Goal: Find contact information: Find contact information

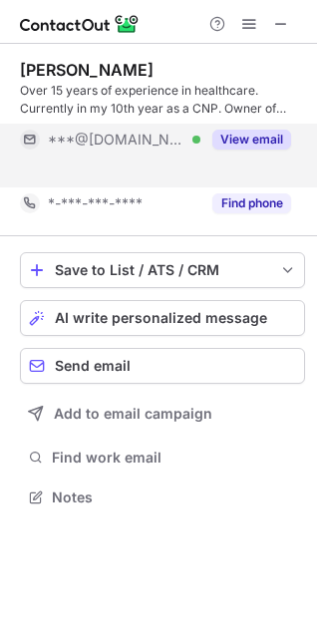
scroll to position [450, 317]
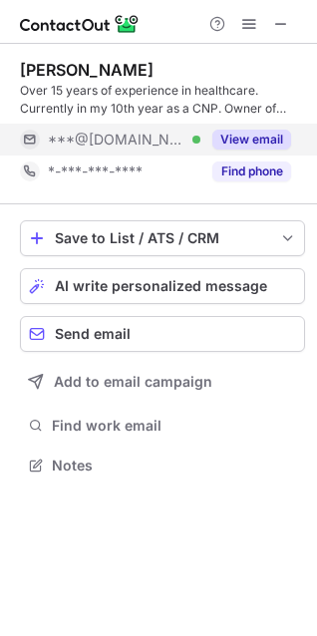
click at [237, 136] on button "View email" at bounding box center [251, 140] width 79 height 20
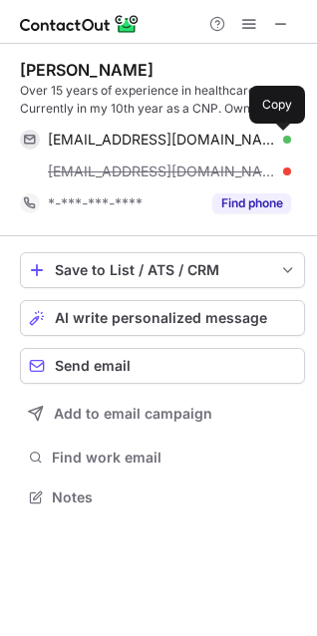
scroll to position [482, 317]
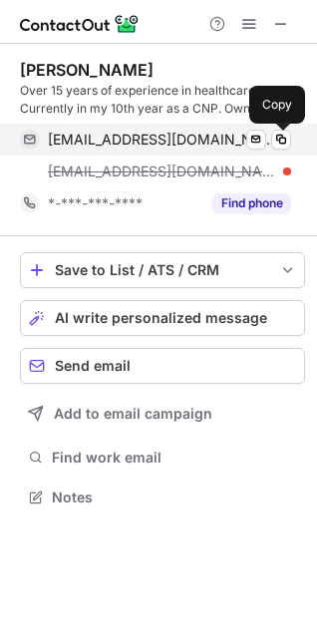
drag, startPoint x: 280, startPoint y: 138, endPoint x: 230, endPoint y: 153, distance: 52.3
click at [281, 137] on span at bounding box center [281, 140] width 16 height 16
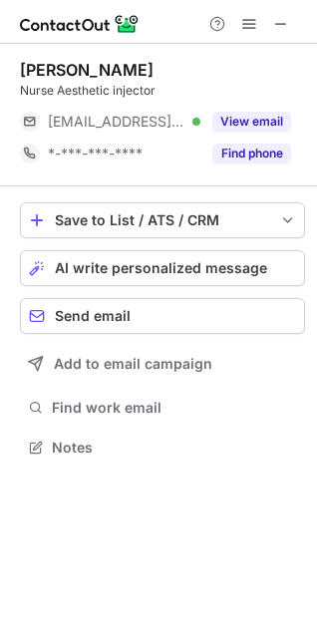
scroll to position [432, 317]
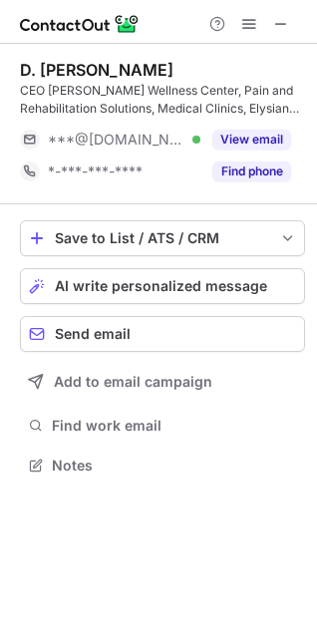
scroll to position [450, 317]
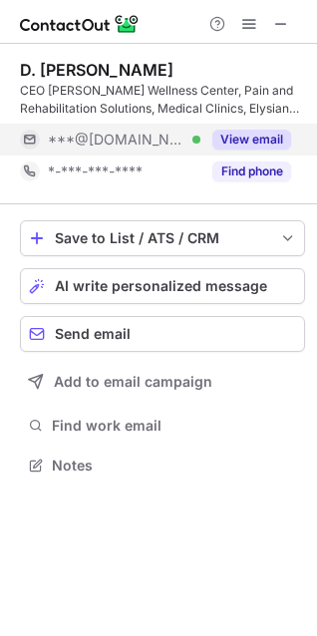
click at [241, 136] on button "View email" at bounding box center [251, 140] width 79 height 20
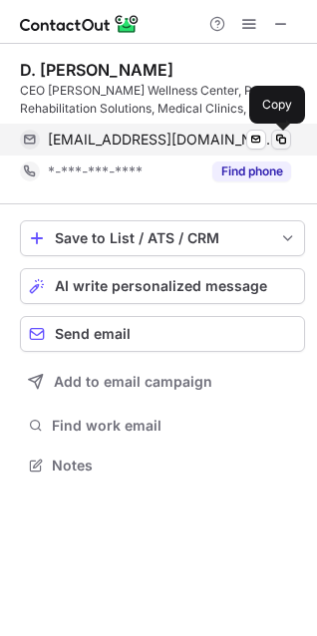
click at [277, 145] on span at bounding box center [281, 140] width 16 height 16
